Goal: Information Seeking & Learning: Check status

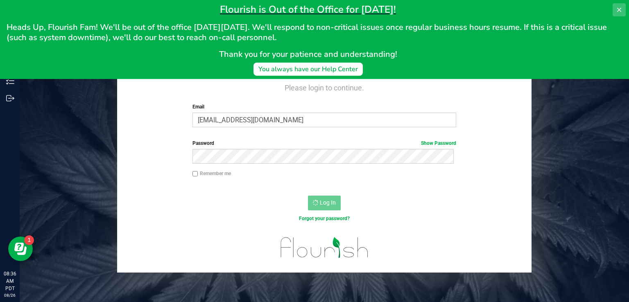
click at [618, 11] on icon at bounding box center [619, 10] width 4 height 4
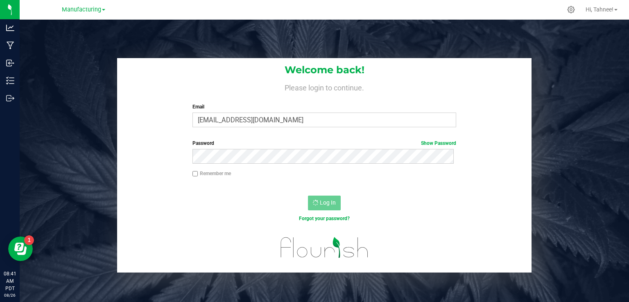
click at [618, 151] on div "Welcome back! Please login to continue. Email twright@mountainmedicine.care Req…" at bounding box center [325, 165] width 622 height 215
click at [351, 107] on label "Email" at bounding box center [324, 106] width 264 height 7
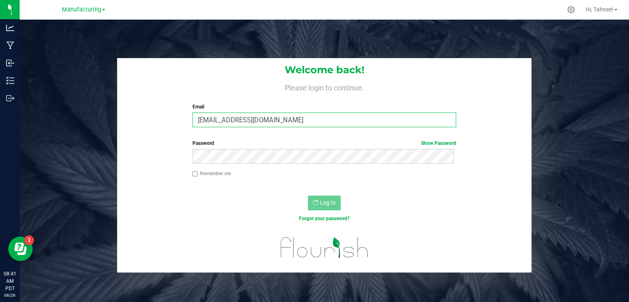
click at [351, 113] on input "twright@mountainmedicine.care" at bounding box center [324, 120] width 264 height 15
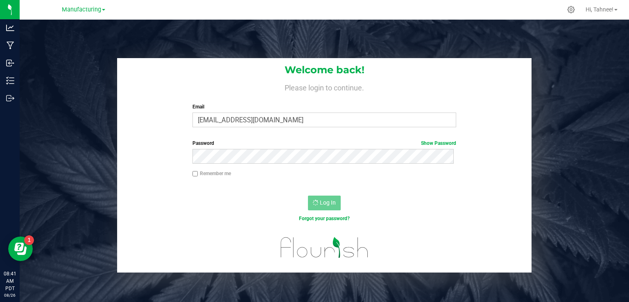
click at [319, 104] on label "Email" at bounding box center [324, 106] width 264 height 7
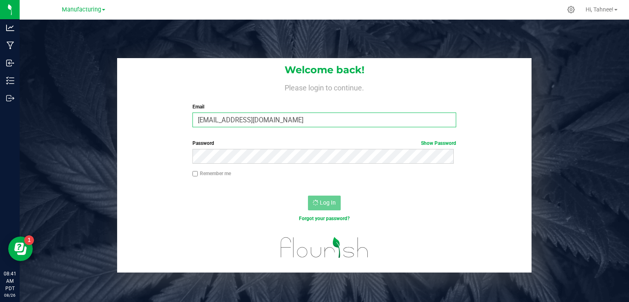
click at [319, 113] on input "twright@mountainmedicine.care" at bounding box center [324, 120] width 264 height 15
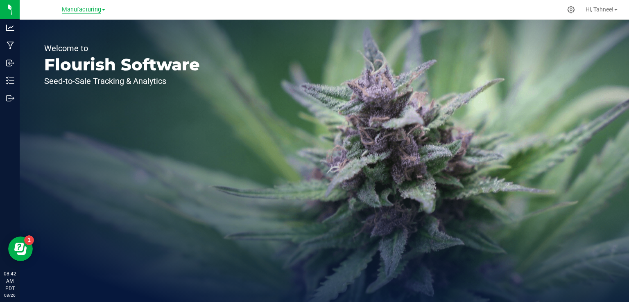
click at [88, 11] on span "Manufacturing" at bounding box center [81, 9] width 39 height 7
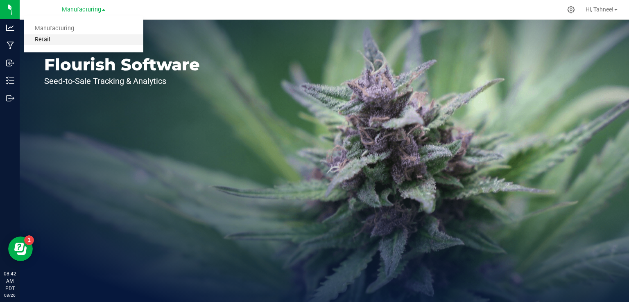
click at [49, 42] on link "Retail" at bounding box center [84, 39] width 120 height 11
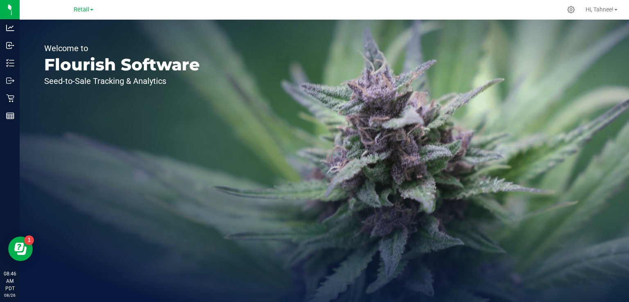
click at [195, 258] on div "Welcome to Flourish Software Seed-to-Sale Tracking & Analytics" at bounding box center [122, 161] width 205 height 283
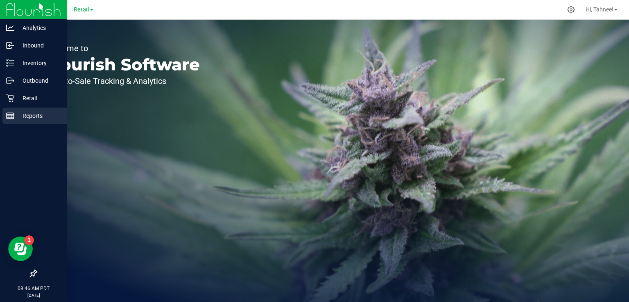
click at [11, 116] on line at bounding box center [11, 117] width 0 height 4
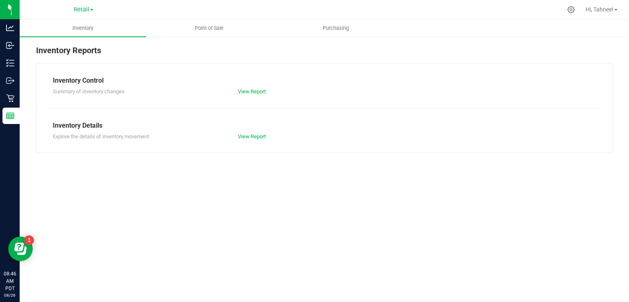
click at [110, 228] on div "Inventory Point of Sale Purchasing Inventory Reports Inventory Control Summary …" at bounding box center [324, 161] width 609 height 283
click at [199, 29] on span "Point of Sale" at bounding box center [209, 28] width 51 height 7
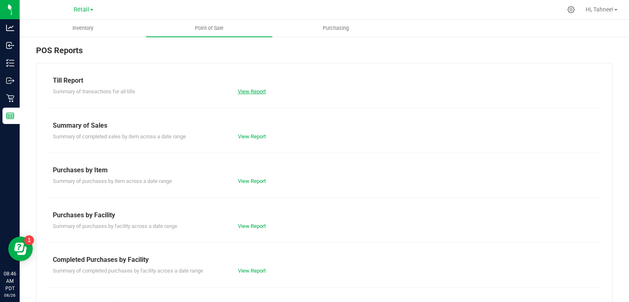
click at [244, 93] on link "View Report" at bounding box center [252, 91] width 28 height 6
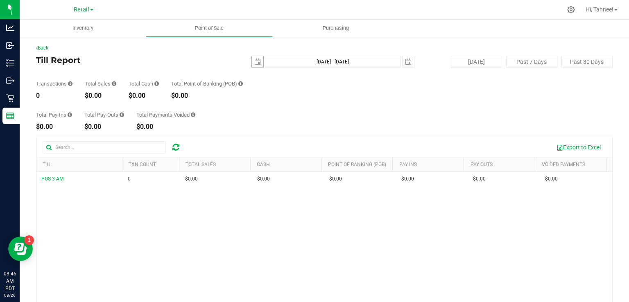
click at [252, 62] on span "select" at bounding box center [257, 61] width 11 height 11
click at [405, 65] on span "select" at bounding box center [408, 62] width 7 height 7
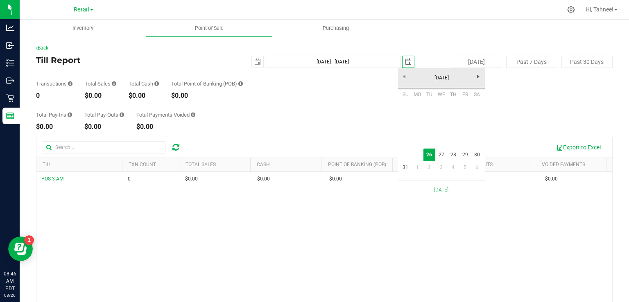
scroll to position [0, 19]
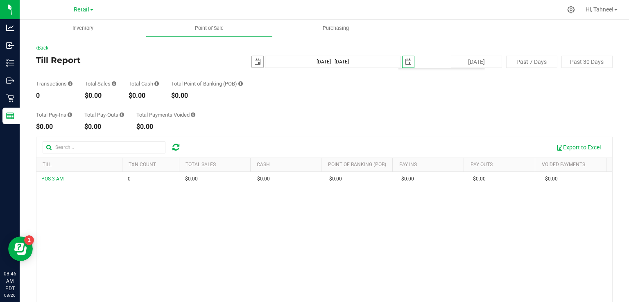
click at [254, 60] on span "select" at bounding box center [257, 62] width 7 height 7
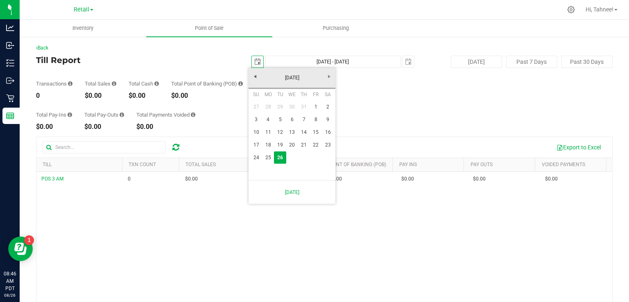
click at [328, 146] on link "23" at bounding box center [328, 145] width 12 height 13
type input "[DATE]"
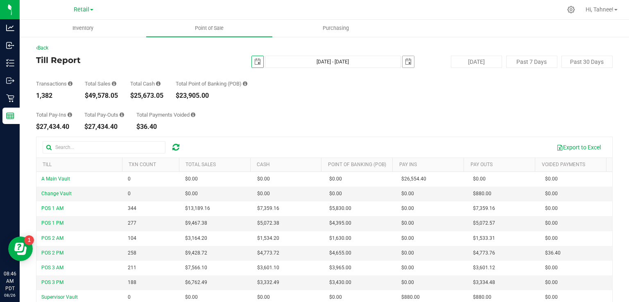
click at [405, 62] on span "select" at bounding box center [408, 62] width 7 height 7
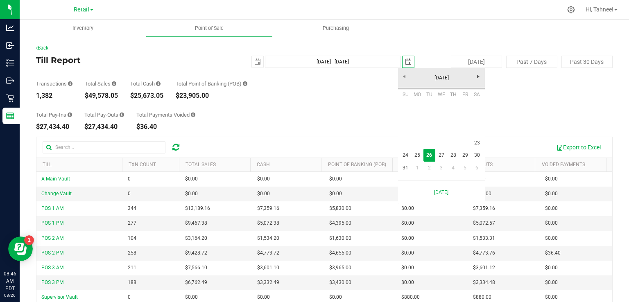
scroll to position [0, 19]
click at [477, 145] on link "23" at bounding box center [477, 143] width 12 height 13
type input "[DATE] - [DATE]"
type input "[DATE]"
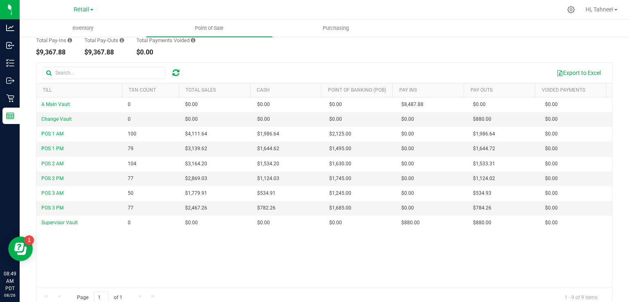
click at [454, 265] on div "A Main Vault 0 $0.00 $0.00 $0.00 $0.00 $0.00 $0.00 $0.00 $0.00 $0.00 $0.00 $0.0…" at bounding box center [324, 192] width 576 height 190
click at [456, 265] on div "A Main Vault 0 $0.00 $0.00 $0.00 $0.00 $0.00 $0.00 $0.00 $0.00 $0.00 $0.00 $0.0…" at bounding box center [324, 192] width 576 height 190
click at [495, 289] on div "Page 1 of 1 1 - 9 of 9 items" at bounding box center [324, 298] width 576 height 20
